Goal: Book appointment/travel/reservation

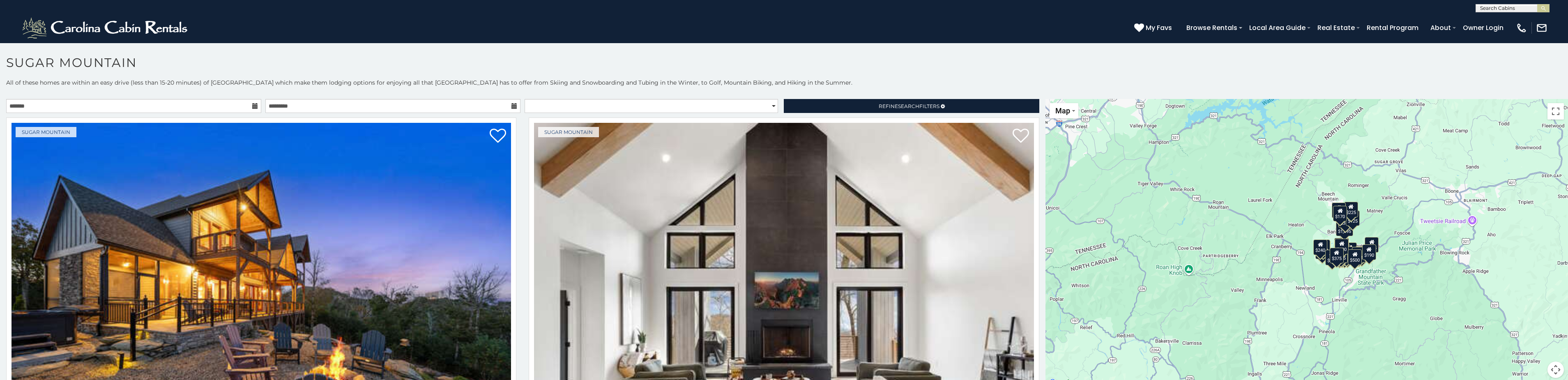
drag, startPoint x: 1171, startPoint y: 215, endPoint x: 1158, endPoint y: 189, distance: 29.1
click at [1157, 189] on div "$650 $375 $350 $350 $200 $375 $195 $265 $190 $175 $290 $155 $175 $345 $1,095 $1…" at bounding box center [1306, 243] width 522 height 289
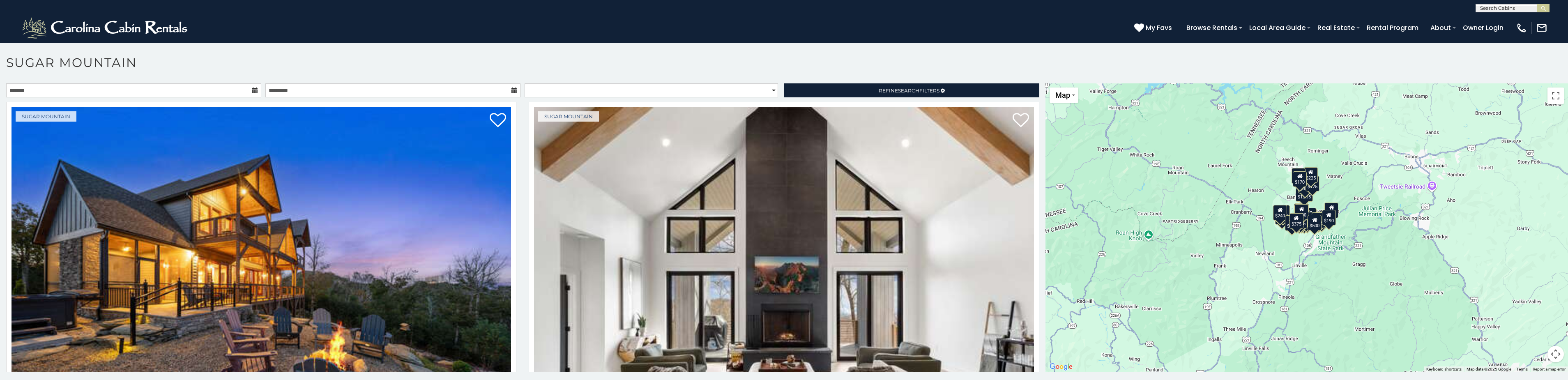
drag, startPoint x: 1262, startPoint y: 213, endPoint x: 1229, endPoint y: 202, distance: 34.8
click at [1229, 202] on div "$650 $375 $350 $350 $200 $375 $195 $265 $190 $175 $290 $155 $175 $345 $1,095 $1…" at bounding box center [1306, 228] width 522 height 289
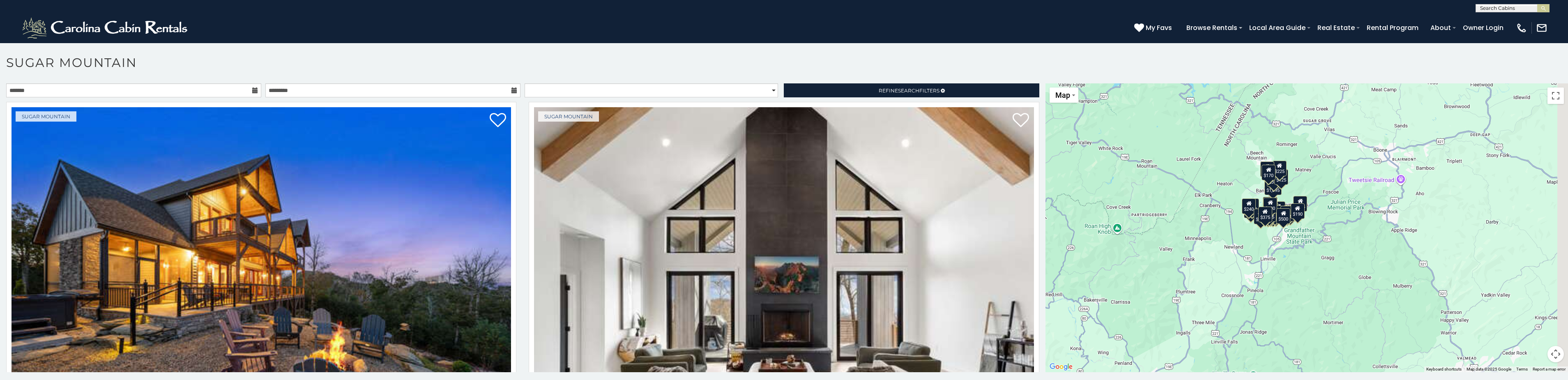
drag, startPoint x: 1237, startPoint y: 207, endPoint x: 1162, endPoint y: 193, distance: 76.3
click at [1145, 190] on div "$650 $375 $350 $350 $200 $375 $195 $265 $190 $175 $290 $155 $175 $345 $1,095 $1…" at bounding box center [1306, 228] width 522 height 289
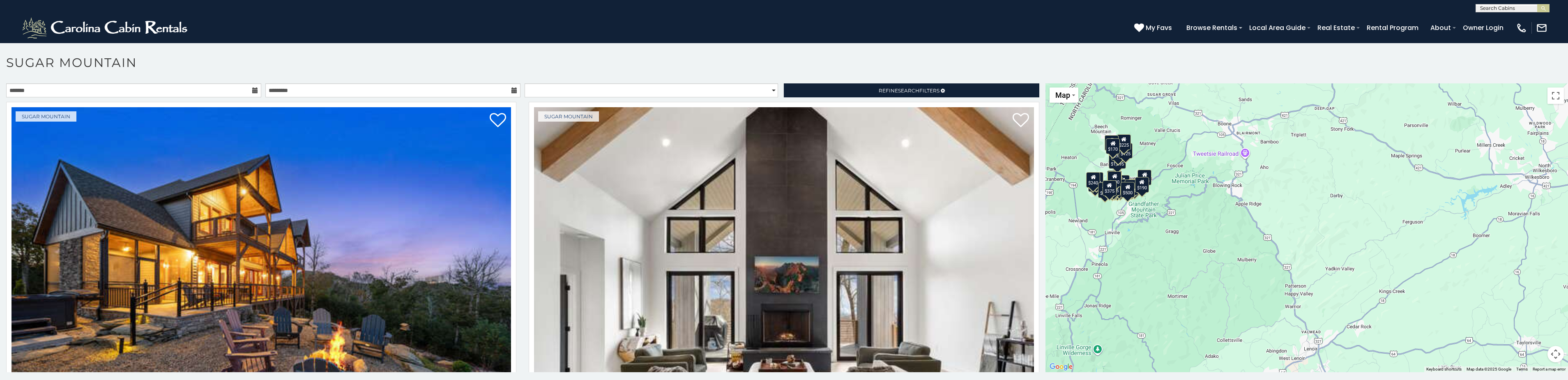
drag, startPoint x: 1276, startPoint y: 203, endPoint x: 1223, endPoint y: 201, distance: 53.0
click at [1223, 201] on div "$650 $375 $350 $350 $200 $375 $195 $265 $190 $175 $290 $155 $175 $345 $1,095 $1…" at bounding box center [1306, 228] width 522 height 289
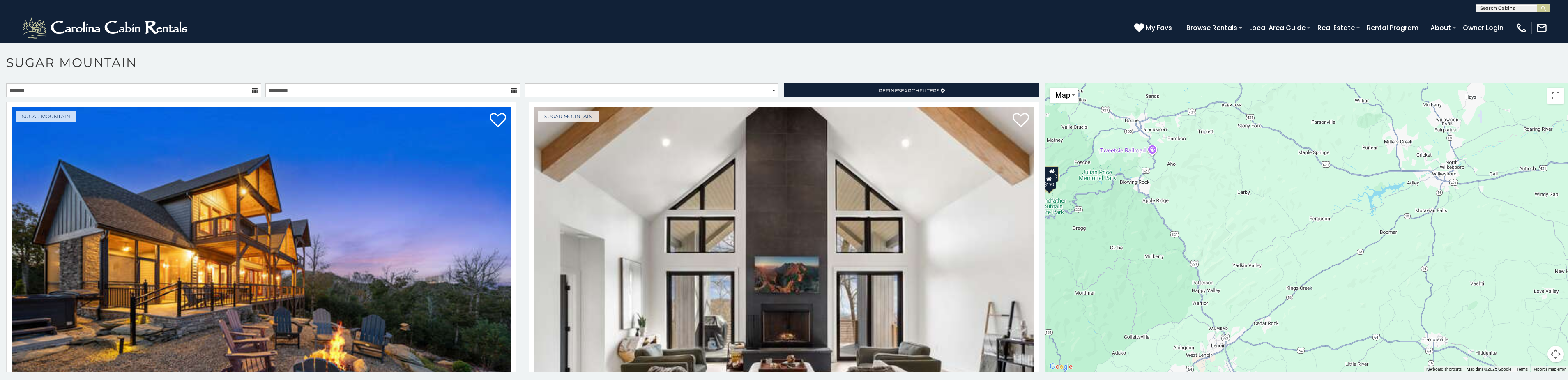
scroll to position [4, 0]
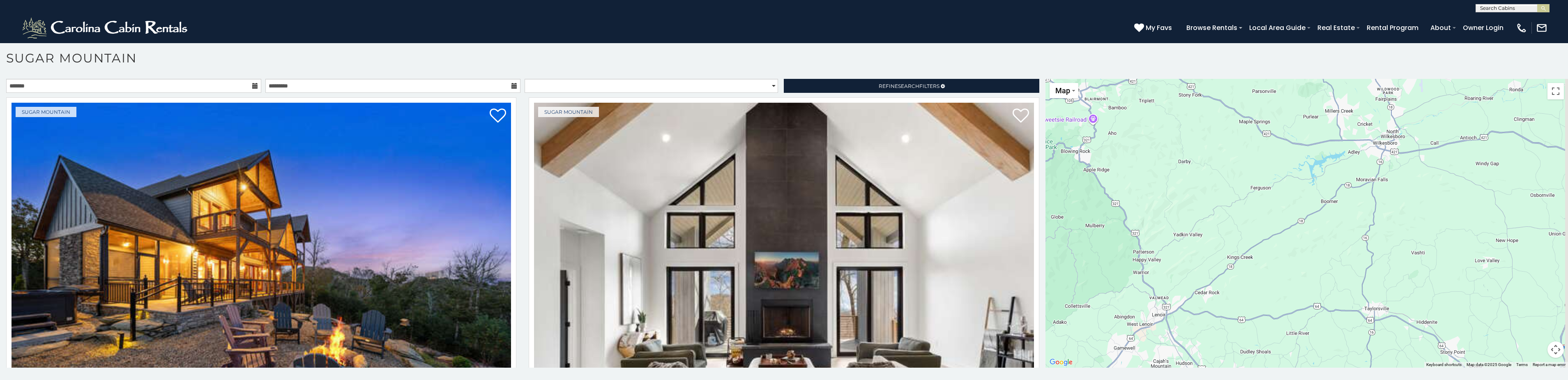
drag, startPoint x: 1175, startPoint y: 184, endPoint x: 1115, endPoint y: 151, distance: 68.5
click at [1084, 146] on div "$650 $375 $350 $350 $200 $375 $195 $265 $190 $175 $290 $155 $175 $345 $1,095 $1…" at bounding box center [1306, 223] width 522 height 289
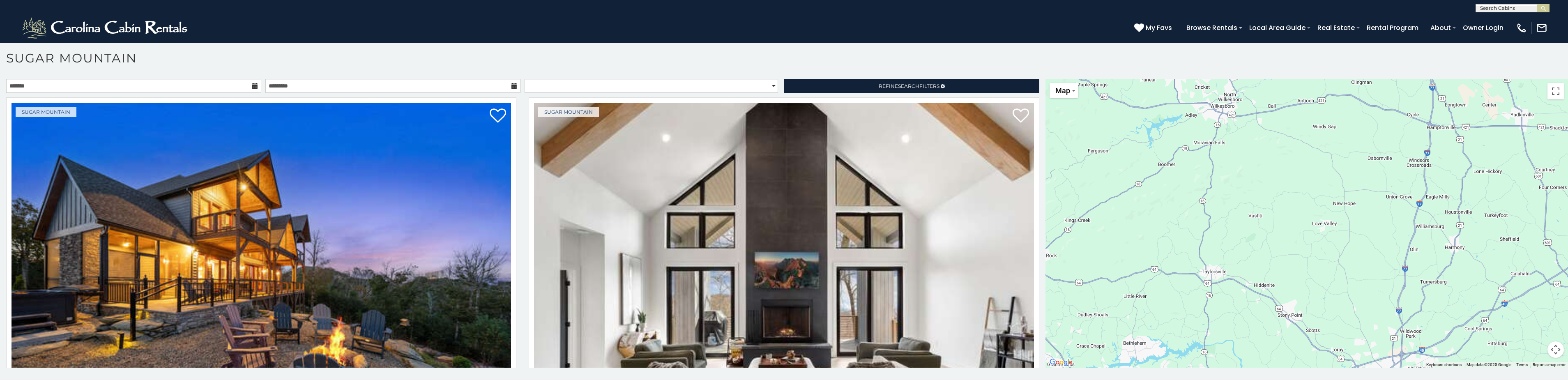
drag, startPoint x: 1272, startPoint y: 208, endPoint x: 1135, endPoint y: 238, distance: 140.2
click at [1139, 239] on div "$650 $375 $350 $350 $200 $375 $195 $265 $190 $175 $290 $155 $175 $345 $1,095 $1…" at bounding box center [1306, 223] width 522 height 289
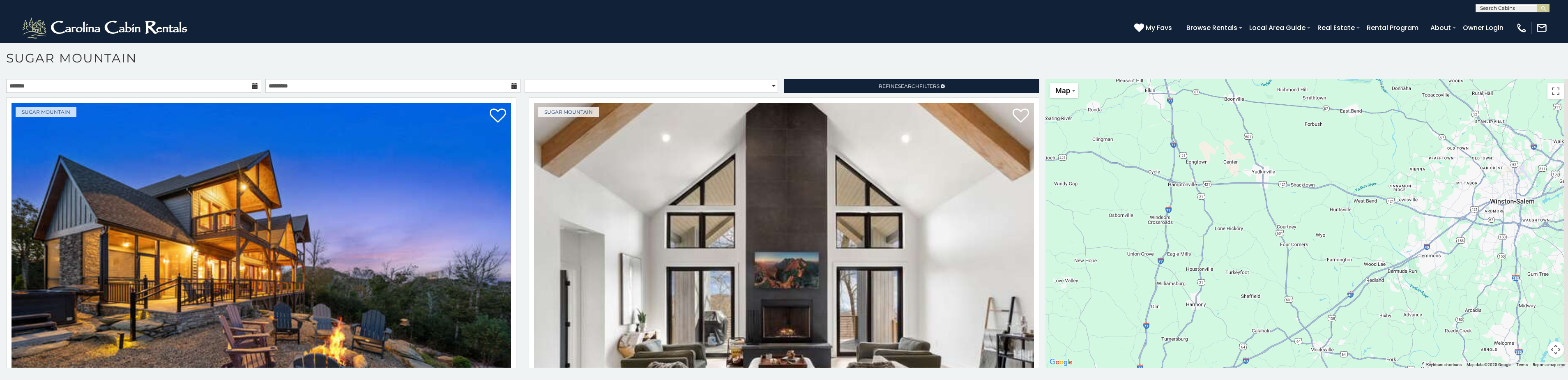
drag, startPoint x: 1233, startPoint y: 213, endPoint x: 1141, endPoint y: 226, distance: 92.9
click at [1140, 226] on div "$650 $375 $350 $350 $200 $375 $195 $265 $190 $175 $290 $155 $175 $345 $1,095 $1…" at bounding box center [1306, 223] width 522 height 289
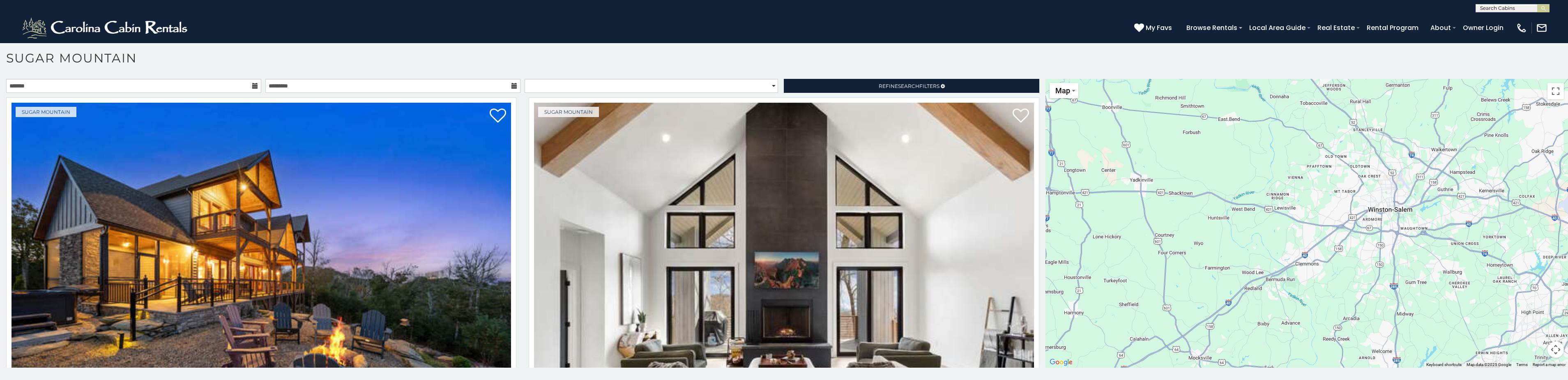
drag, startPoint x: 1297, startPoint y: 221, endPoint x: 1236, endPoint y: 218, distance: 61.1
click at [1236, 218] on div "$650 $375 $350 $350 $200 $375 $195 $265 $190 $175 $290 $155 $175 $345 $1,095 $1…" at bounding box center [1306, 223] width 522 height 289
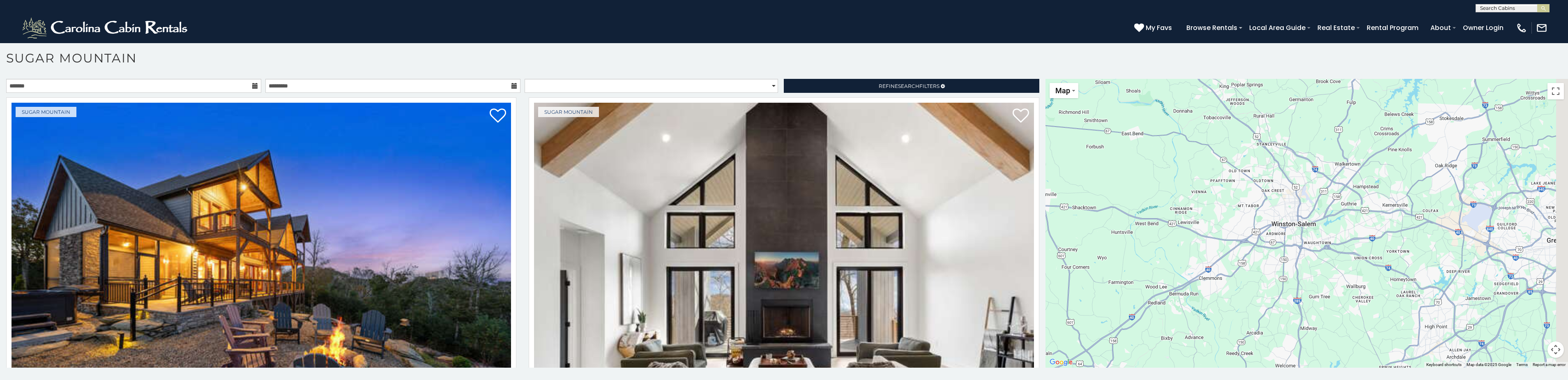
drag, startPoint x: 1337, startPoint y: 214, endPoint x: 1165, endPoint y: 231, distance: 172.8
click at [1172, 233] on div "$650 $375 $350 $350 $200 $375 $195 $265 $190 $175 $290 $155 $175 $345 $1,095 $1…" at bounding box center [1306, 223] width 522 height 289
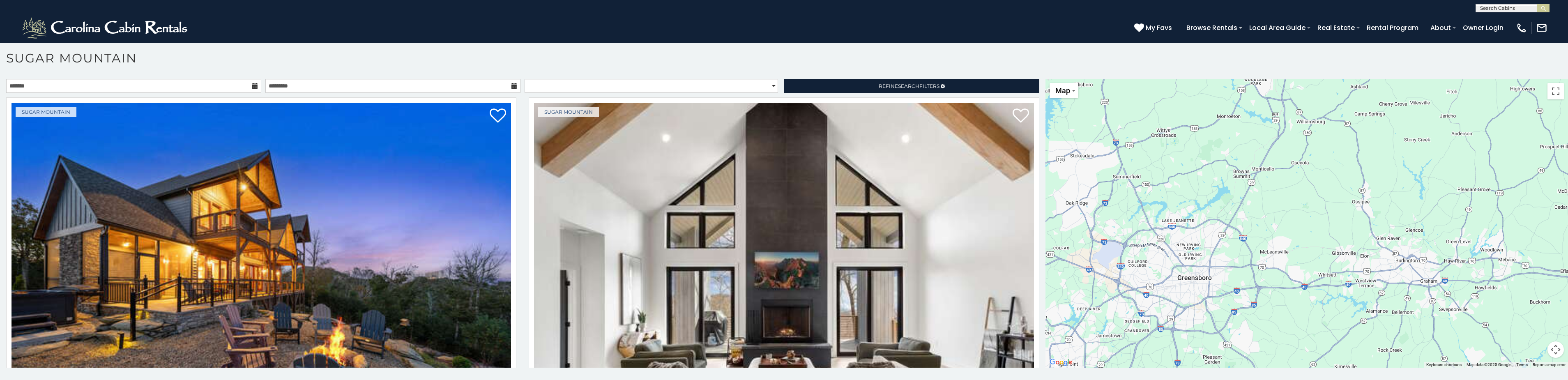
drag, startPoint x: 1280, startPoint y: 219, endPoint x: 1065, endPoint y: 181, distance: 218.3
click at [1083, 183] on div "$650 $375 $350 $350 $200 $375 $195 $265 $190 $175 $290 $155 $175 $345 $1,095 $1…" at bounding box center [1306, 223] width 522 height 289
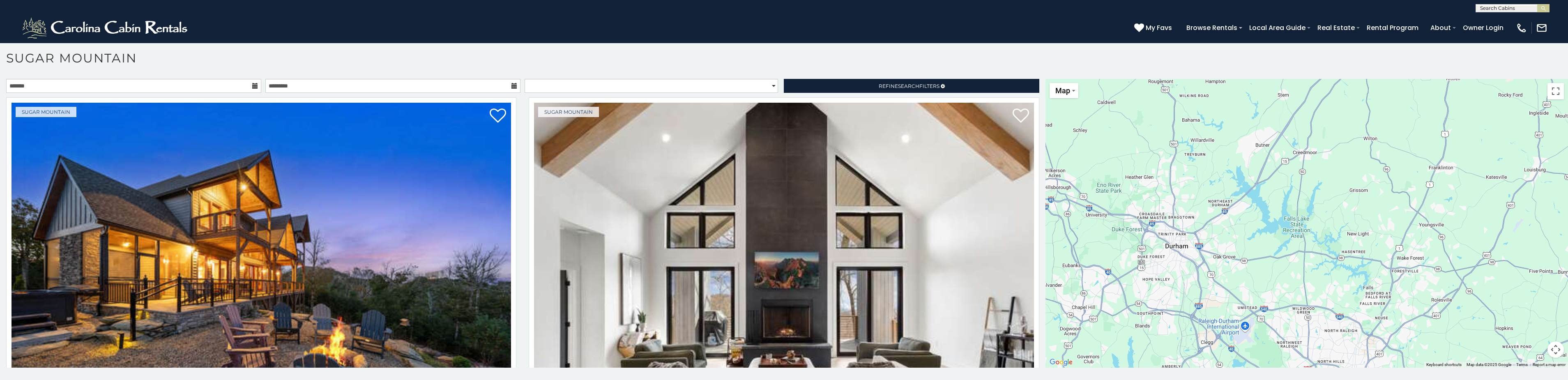
drag, startPoint x: 1188, startPoint y: 179, endPoint x: 1195, endPoint y: 179, distance: 7.0
click at [1195, 179] on div "$650 $375 $350 $350 $200 $375 $195 $265 $190 $175 $290 $155 $175 $345 $1,095 $1…" at bounding box center [1306, 223] width 522 height 289
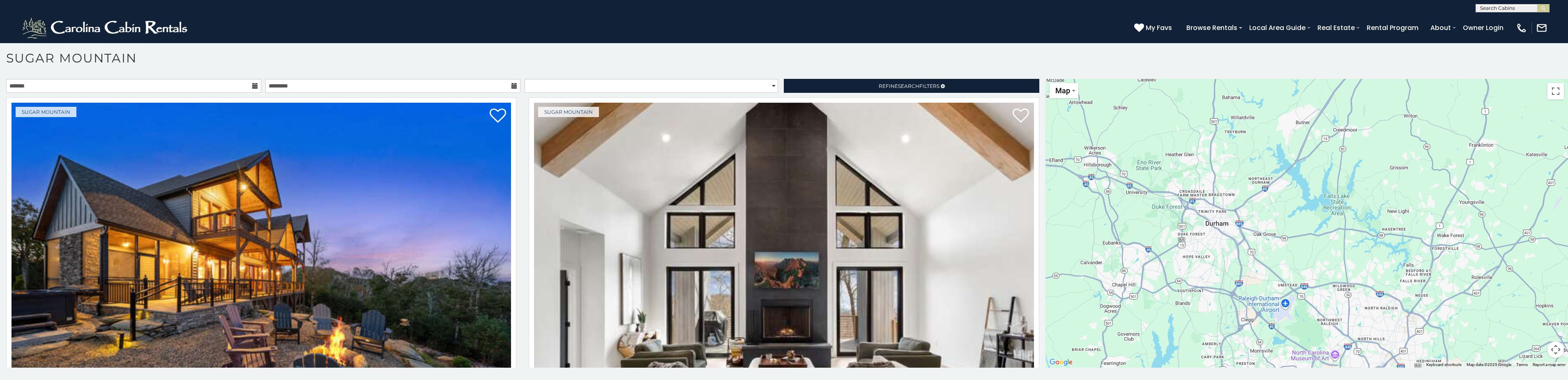
drag, startPoint x: 1176, startPoint y: 218, endPoint x: 1196, endPoint y: 196, distance: 29.7
click at [1196, 196] on div "$650 $375 $350 $350 $200 $375 $195 $265 $190 $175 $290 $155 $175 $345 $1,095 $1…" at bounding box center [1306, 223] width 522 height 289
